Goal: Information Seeking & Learning: Check status

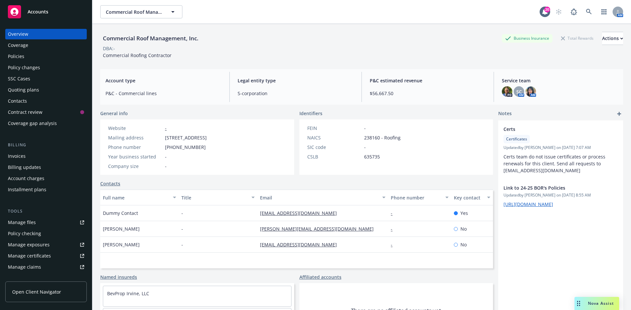
click at [32, 56] on div "Policies" at bounding box center [46, 56] width 76 height 11
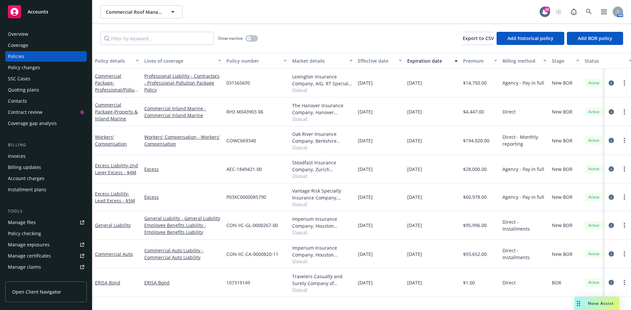
click at [40, 10] on span "Accounts" at bounding box center [38, 11] width 21 height 5
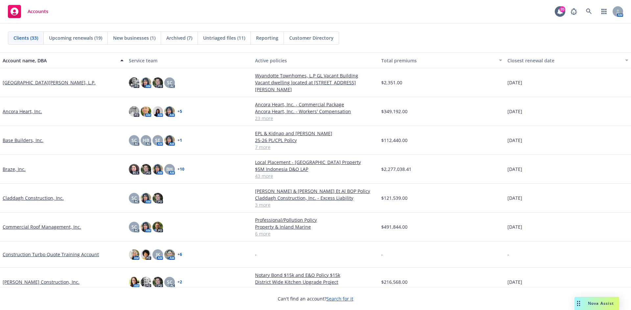
scroll to position [66, 0]
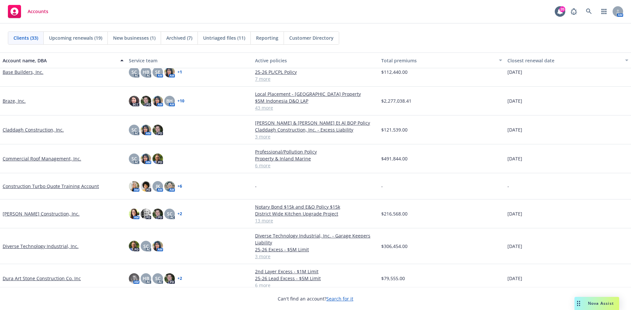
click at [27, 277] on link "Dura Art Stone Construction Co. Inc" at bounding box center [42, 278] width 78 height 7
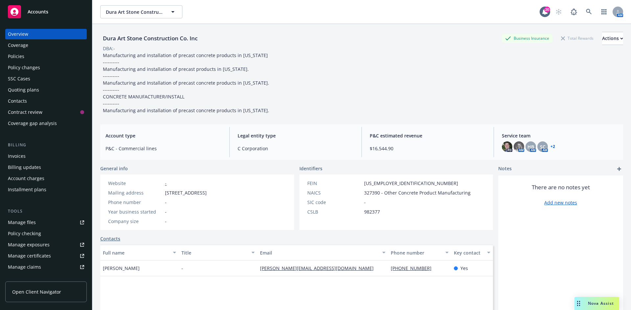
click at [11, 55] on div "Policies" at bounding box center [16, 56] width 16 height 11
